Goal: Task Accomplishment & Management: Complete application form

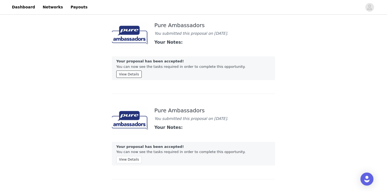
click at [134, 74] on button "View Details" at bounding box center [128, 74] width 25 height 7
click at [18, 8] on link "Dashboard" at bounding box center [24, 7] width 30 height 12
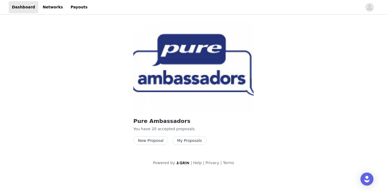
click at [188, 141] on button "My Proposals" at bounding box center [189, 140] width 34 height 9
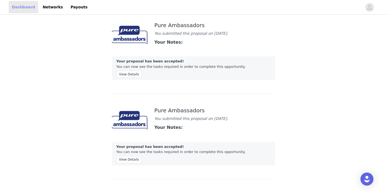
click at [26, 8] on link "Dashboard" at bounding box center [24, 7] width 30 height 12
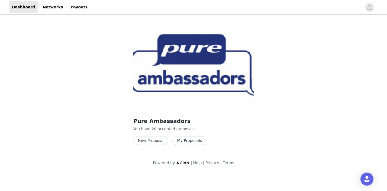
click at [150, 141] on button "New Proposal" at bounding box center [150, 140] width 35 height 9
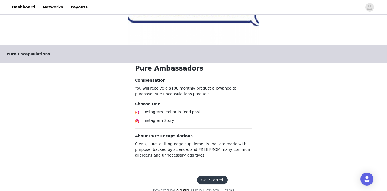
scroll to position [77, 0]
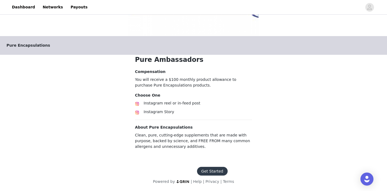
click at [156, 113] on span "Instagram Story" at bounding box center [159, 112] width 31 height 4
click at [204, 170] on button "Get Started" at bounding box center [212, 171] width 31 height 9
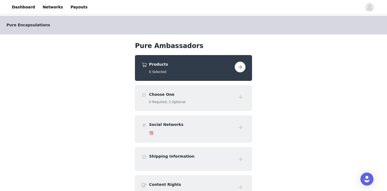
click at [238, 65] on button "button" at bounding box center [240, 67] width 11 height 11
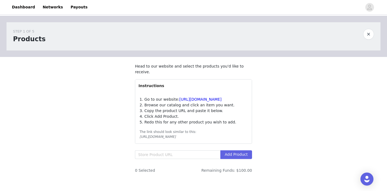
click at [189, 101] on p "1. Go to our website: https://pureforyou.com/" at bounding box center [194, 100] width 108 height 6
click at [189, 100] on link "[URL][DOMAIN_NAME]" at bounding box center [201, 99] width 42 height 4
click at [196, 100] on link "[URL][DOMAIN_NAME]" at bounding box center [201, 99] width 42 height 4
click at [148, 154] on input "text" at bounding box center [177, 154] width 85 height 9
paste input "[URL][DOMAIN_NAME]"
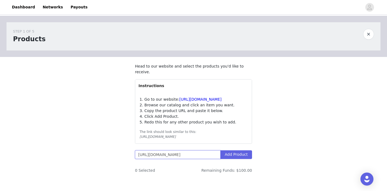
scroll to position [0, 63]
type input "[URL][DOMAIN_NAME]"
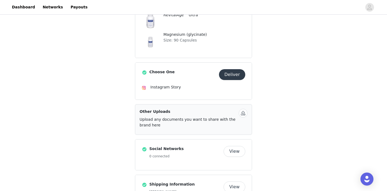
scroll to position [107, 0]
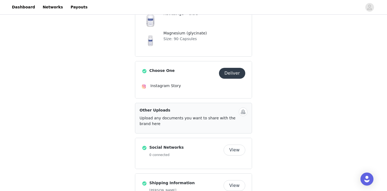
click at [235, 75] on button "Deliver" at bounding box center [232, 73] width 26 height 11
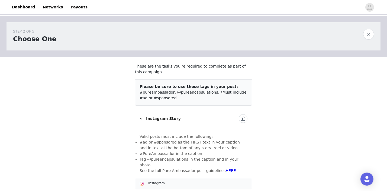
scroll to position [5, 0]
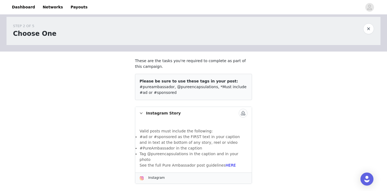
click at [241, 114] on button "button" at bounding box center [243, 113] width 9 height 9
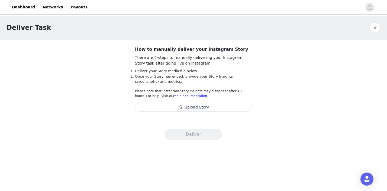
click at [226, 107] on button "Upload Story" at bounding box center [193, 107] width 117 height 9
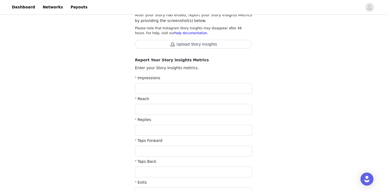
scroll to position [69, 0]
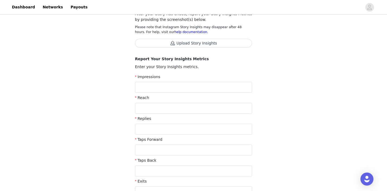
click at [171, 43] on button "Upload Story Insights" at bounding box center [193, 43] width 117 height 9
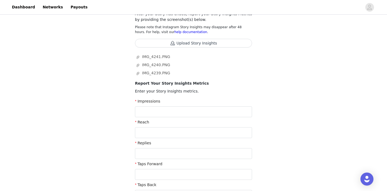
click at [153, 105] on div "Impressions" at bounding box center [193, 102] width 117 height 8
click at [147, 107] on input "text" at bounding box center [193, 111] width 117 height 11
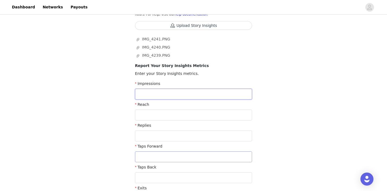
scroll to position [85, 0]
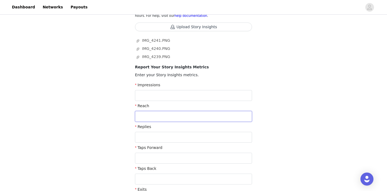
click at [148, 116] on input "text" at bounding box center [193, 116] width 117 height 11
type input "65"
click at [140, 87] on label "Impressions" at bounding box center [147, 85] width 25 height 4
click at [140, 93] on input "text" at bounding box center [193, 95] width 117 height 11
click at [146, 92] on input "text" at bounding box center [193, 95] width 117 height 11
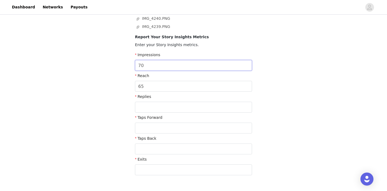
scroll to position [116, 0]
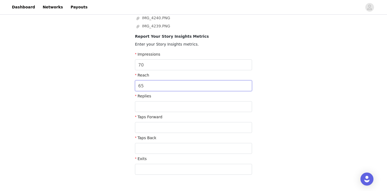
click at [150, 85] on input "65" at bounding box center [193, 85] width 117 height 11
click at [151, 66] on input "70" at bounding box center [193, 64] width 117 height 11
click at [147, 65] on input "70" at bounding box center [193, 64] width 117 height 11
type input "7"
type input "84"
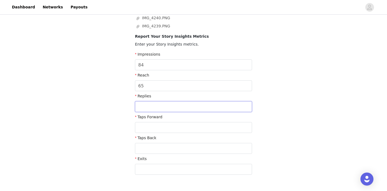
click at [138, 109] on input "text" at bounding box center [193, 106] width 117 height 11
type input "54"
click at [164, 121] on div "Taps Forward" at bounding box center [193, 118] width 117 height 8
click at [162, 126] on input "text" at bounding box center [193, 127] width 117 height 11
type input "11"
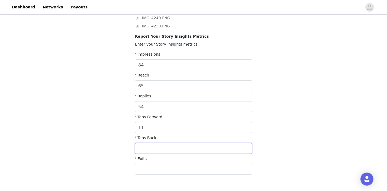
click at [150, 146] on input "text" at bounding box center [193, 148] width 117 height 11
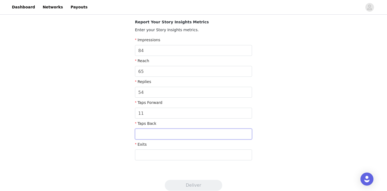
scroll to position [136, 0]
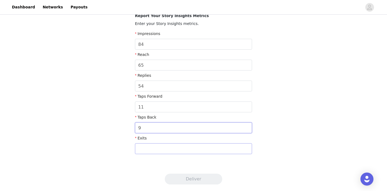
type input "9"
click at [159, 150] on input "text" at bounding box center [193, 148] width 117 height 11
type input "9"
click at [154, 129] on input "9" at bounding box center [193, 127] width 117 height 11
type input "11"
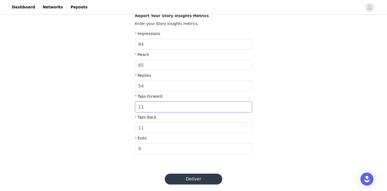
click at [151, 108] on input "11" at bounding box center [193, 106] width 117 height 11
type input "1"
type input "54"
click at [149, 84] on input "54" at bounding box center [193, 86] width 117 height 11
type input "5"
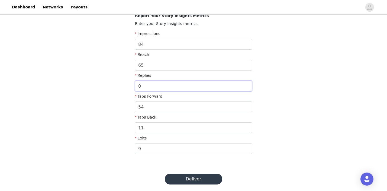
type input "0"
click at [193, 178] on button "Deliver" at bounding box center [193, 179] width 57 height 11
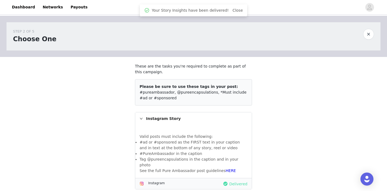
scroll to position [5, 0]
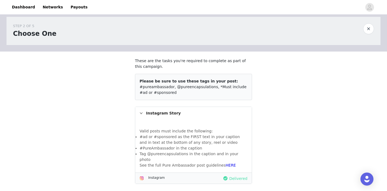
click at [276, 110] on div "STEP 2 OF 5 Choose One These are the tasks you're required to complete as part …" at bounding box center [193, 103] width 387 height 187
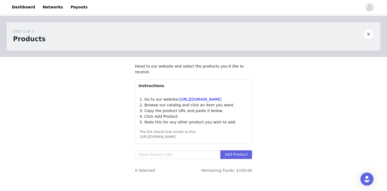
scroll to position [32, 0]
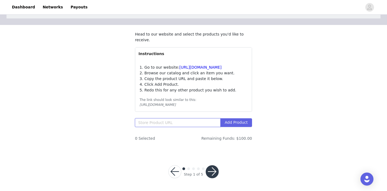
click at [142, 122] on input "text" at bounding box center [177, 122] width 85 height 9
paste input "[URL][DOMAIN_NAME]"
type input "[URL][DOMAIN_NAME]"
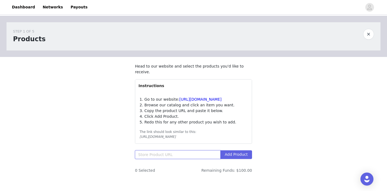
click at [155, 155] on input "text" at bounding box center [177, 154] width 85 height 9
paste input "[URL][DOMAIN_NAME]"
type input "[URL][DOMAIN_NAME]"
